Goal: Task Accomplishment & Management: Manage account settings

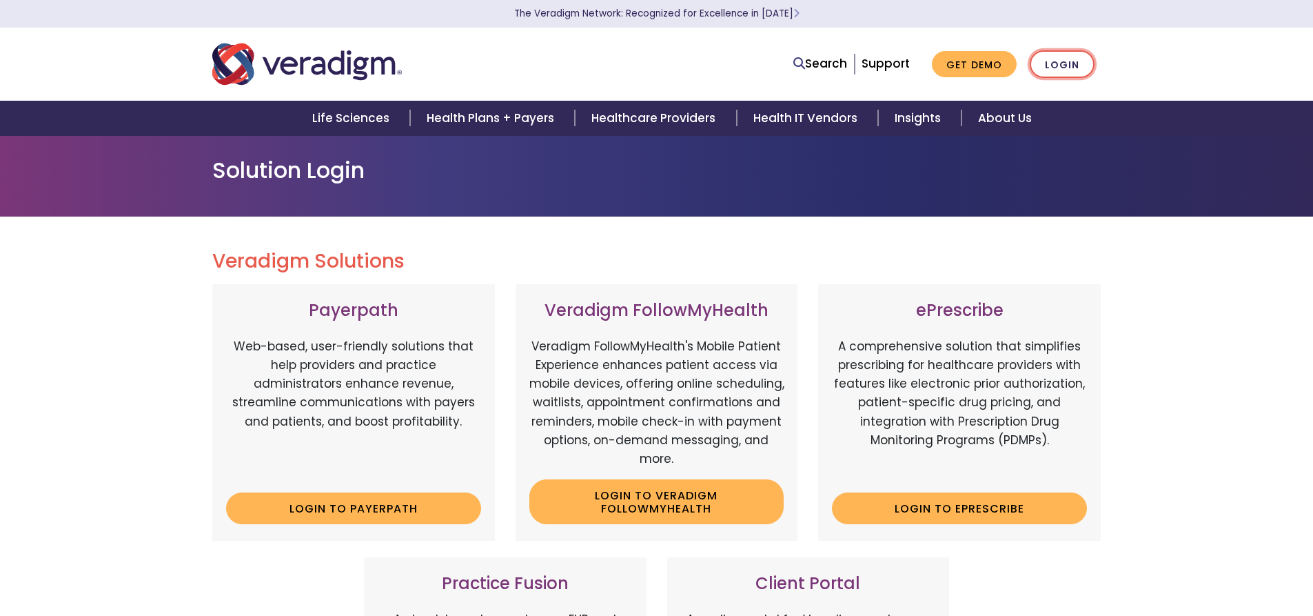
click at [1049, 68] on link "Login" at bounding box center [1062, 64] width 65 height 28
click at [1070, 61] on link "Login" at bounding box center [1062, 64] width 65 height 28
